Goal: Task Accomplishment & Management: Complete application form

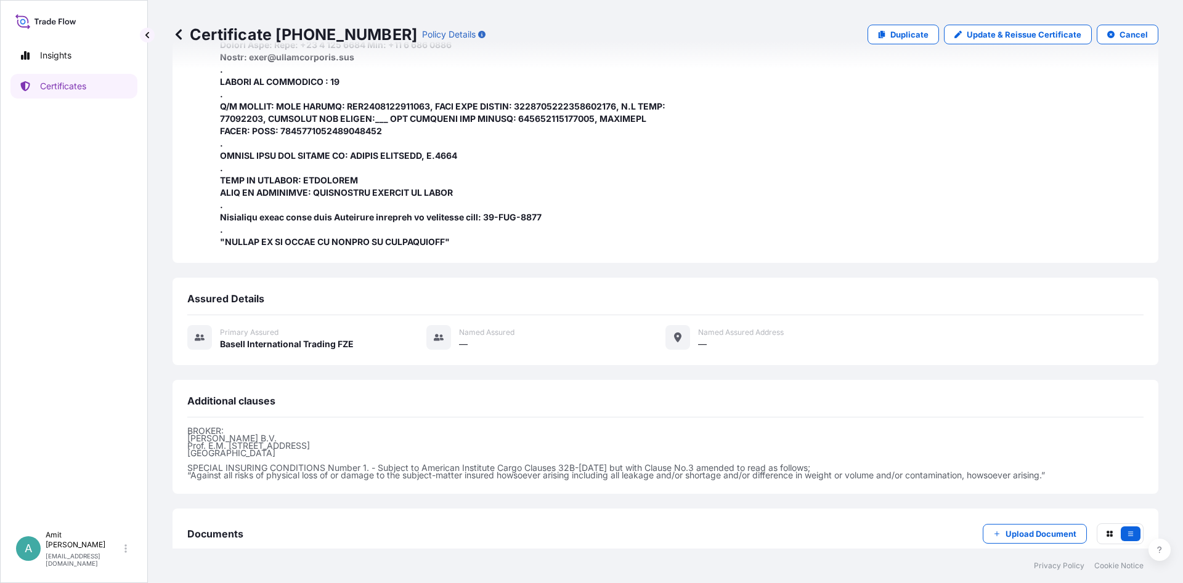
scroll to position [386, 0]
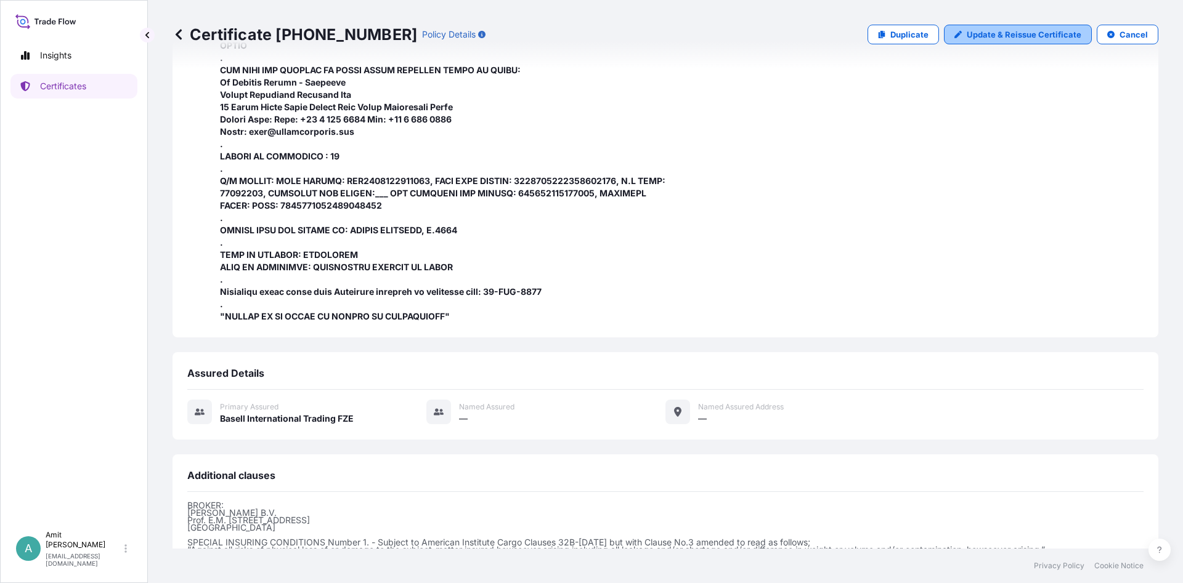
click at [1015, 32] on p "Update & Reissue Certificate" at bounding box center [1024, 34] width 115 height 12
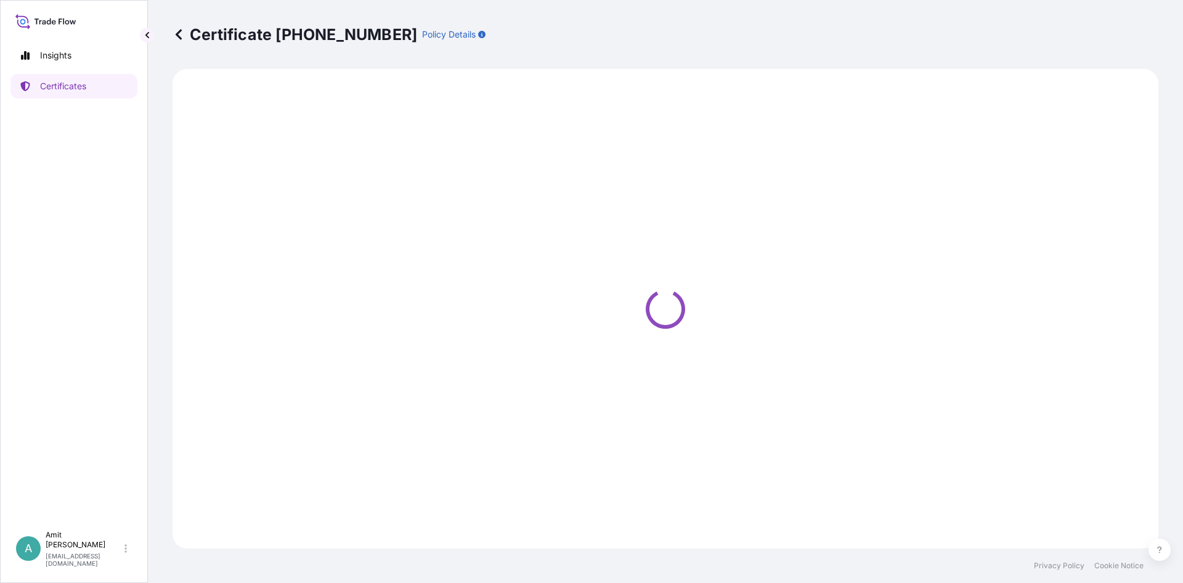
select select "Sea"
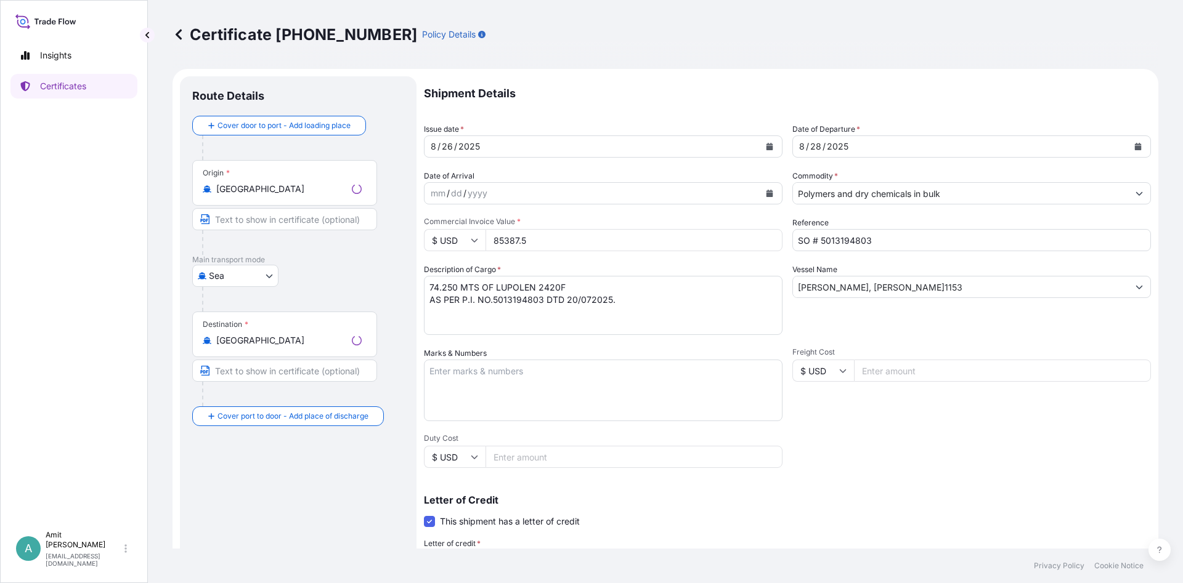
select select "32039"
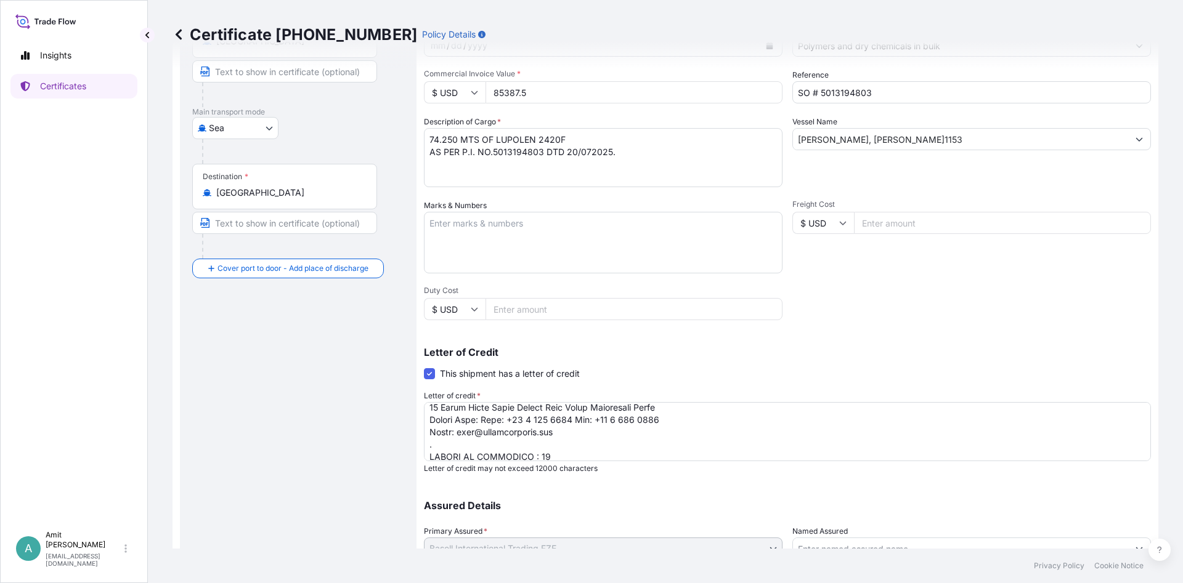
scroll to position [157, 0]
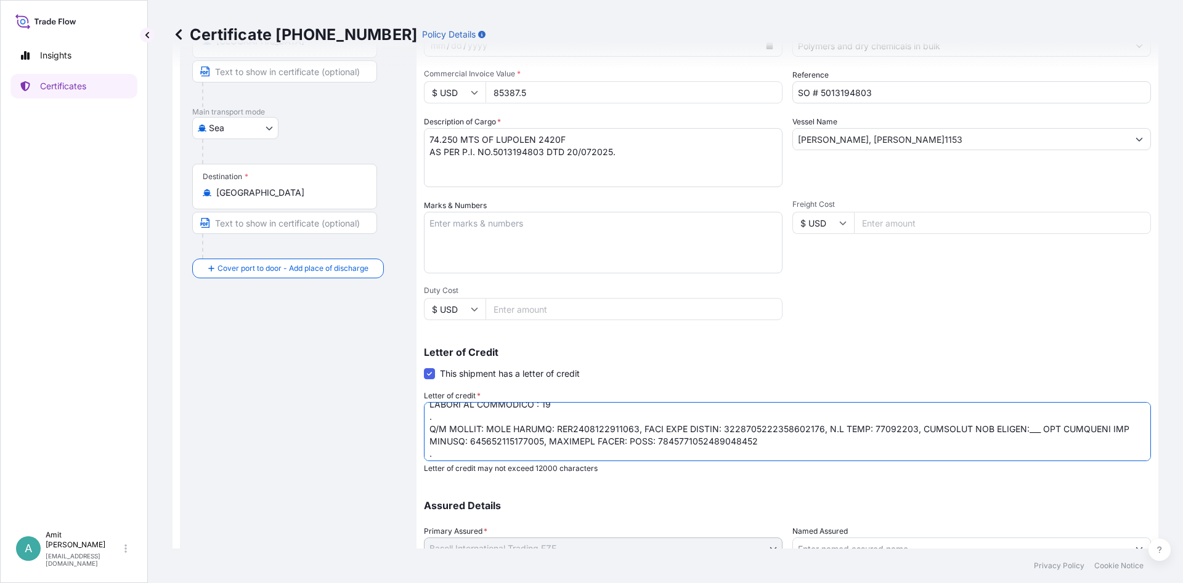
drag, startPoint x: 1027, startPoint y: 431, endPoint x: 1042, endPoint y: 429, distance: 14.8
click at [1042, 429] on textarea "Letter of credit *" at bounding box center [787, 431] width 727 height 59
paste textarea "486273903"
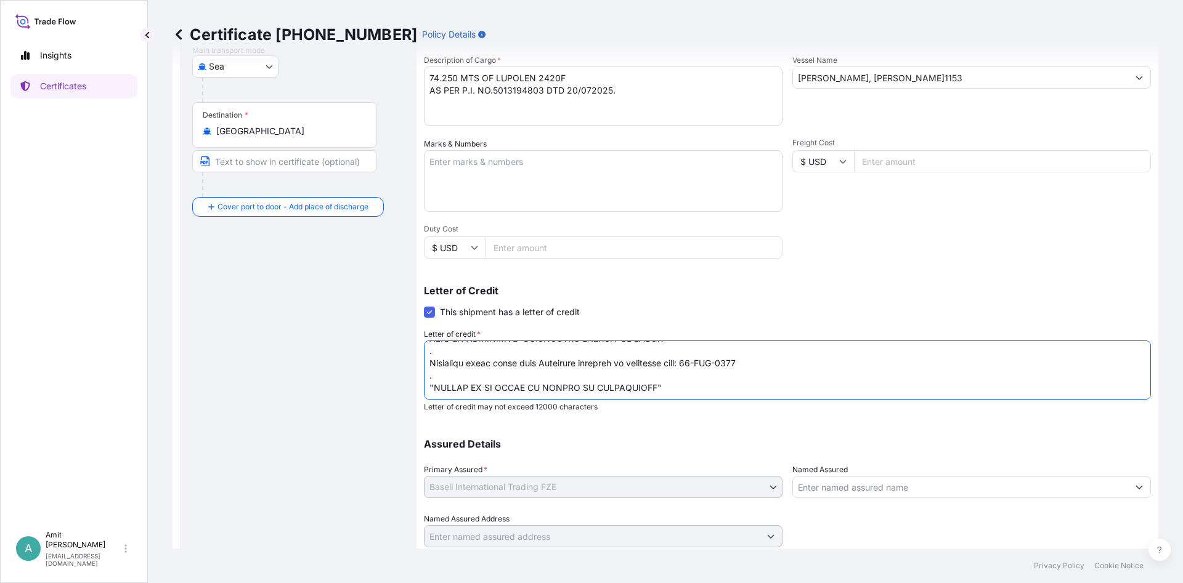
scroll to position [243, 0]
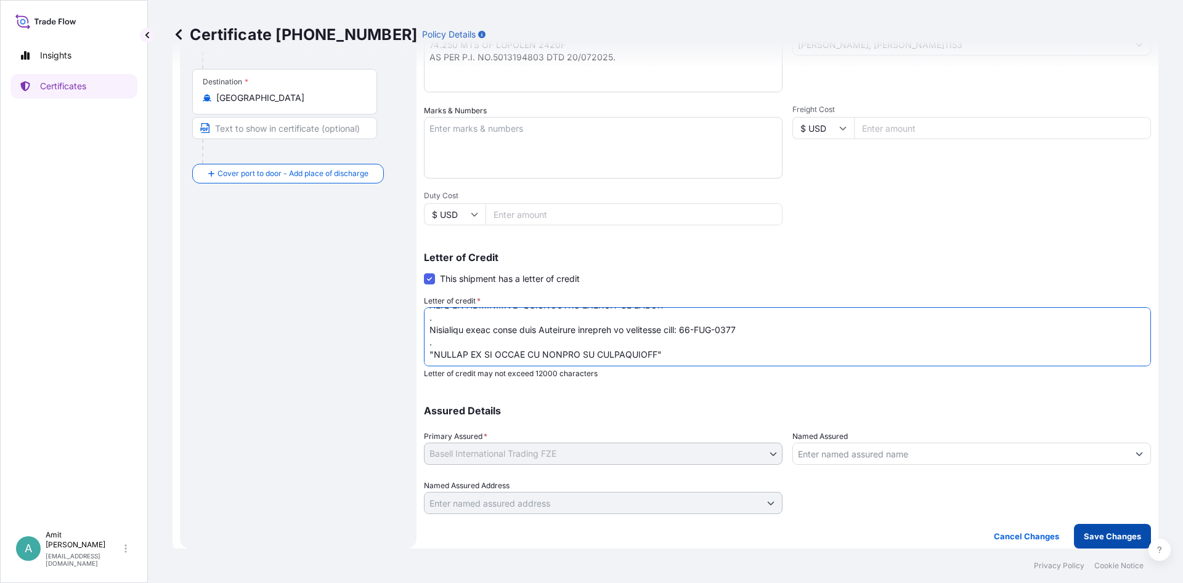
type textarea "INSURANCE CERTIFICATE IN NEGOTIABLE FORM ISSUED TO THE ORDER OF KUWAIT FINANCE …"
click at [1098, 540] on p "Save Changes" at bounding box center [1112, 537] width 57 height 12
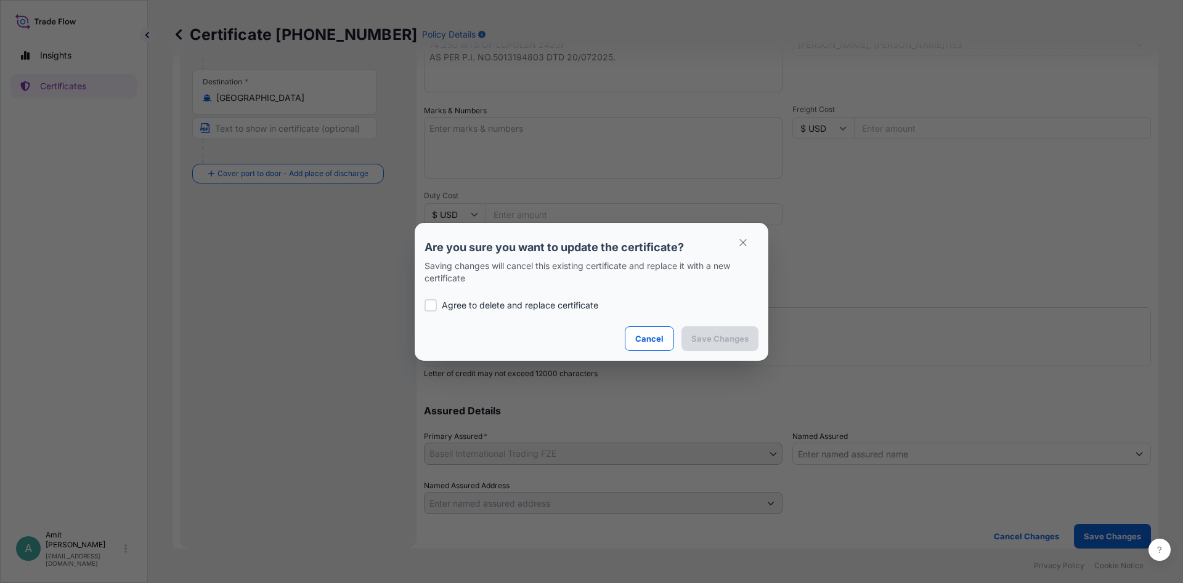
click at [503, 306] on p "Agree to delete and replace certificate" at bounding box center [520, 305] width 157 height 12
checkbox input "true"
click at [721, 343] on p "Save Changes" at bounding box center [719, 339] width 57 height 12
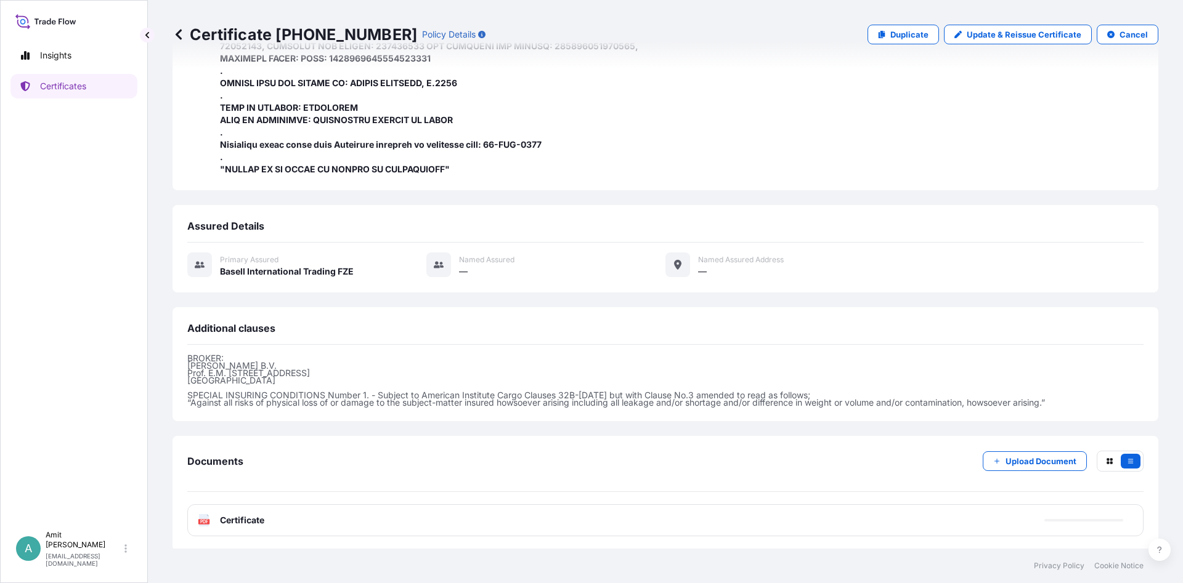
scroll to position [534, 0]
click at [240, 522] on span "Certificate" at bounding box center [242, 520] width 44 height 12
